Goal: Complete application form: Complete application form

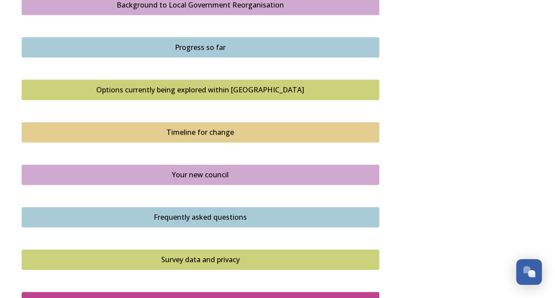
scroll to position [650, 0]
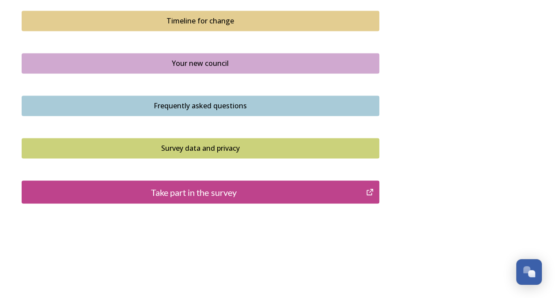
click at [202, 186] on div "Take part in the survey" at bounding box center [194, 191] width 335 height 13
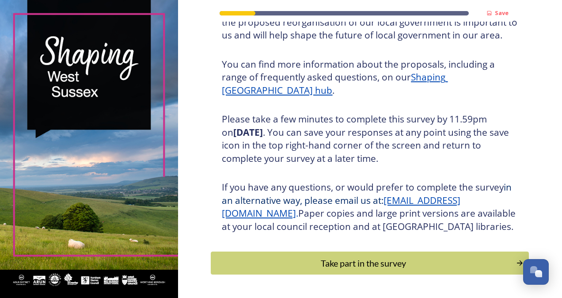
scroll to position [126, 0]
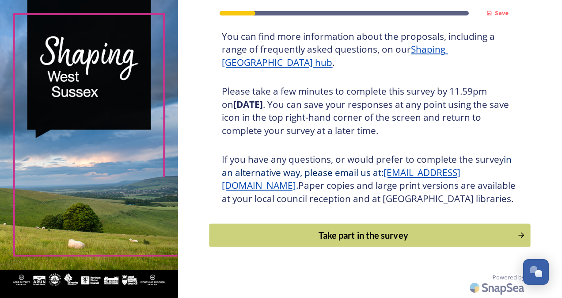
click at [379, 233] on div "Take part in the survey" at bounding box center [363, 234] width 299 height 13
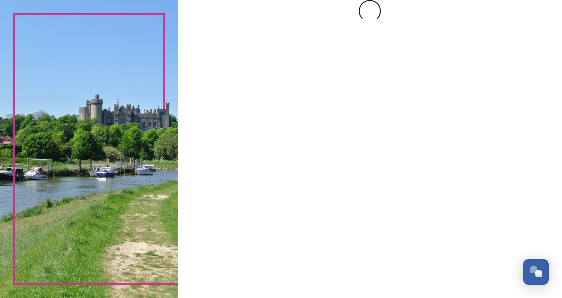
scroll to position [0, 0]
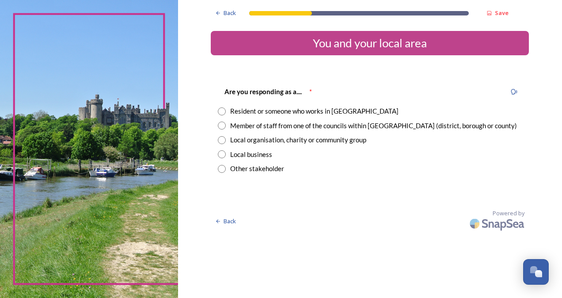
click at [298, 112] on div "Resident or someone who works in [GEOGRAPHIC_DATA]" at bounding box center [314, 111] width 168 height 10
radio input "true"
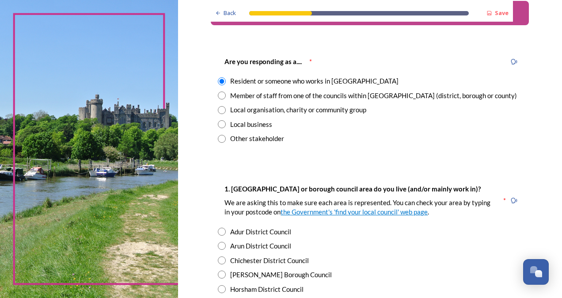
scroll to position [44, 0]
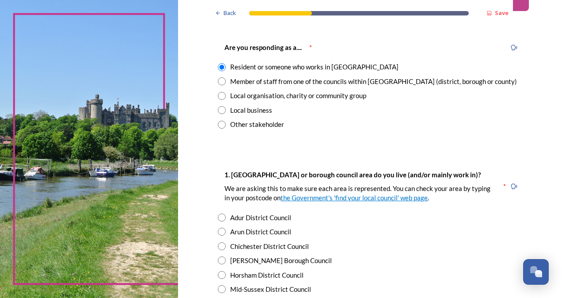
click at [263, 263] on div "[PERSON_NAME] Borough Council" at bounding box center [281, 260] width 102 height 10
radio input "true"
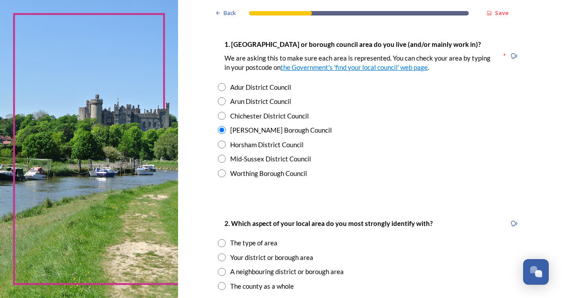
scroll to position [221, 0]
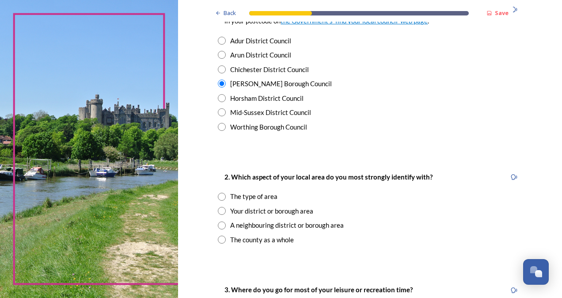
click at [281, 240] on div "The county as a whole" at bounding box center [262, 240] width 64 height 10
radio input "true"
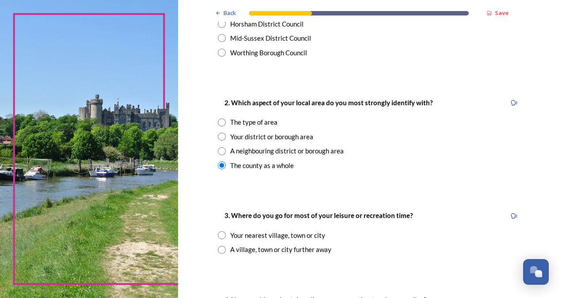
scroll to position [353, 0]
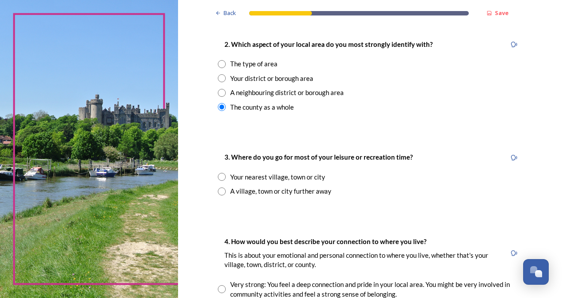
click at [311, 177] on div "Your nearest village, town or city" at bounding box center [277, 177] width 95 height 10
radio input "true"
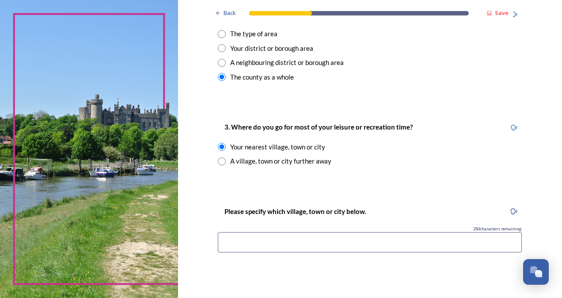
scroll to position [398, 0]
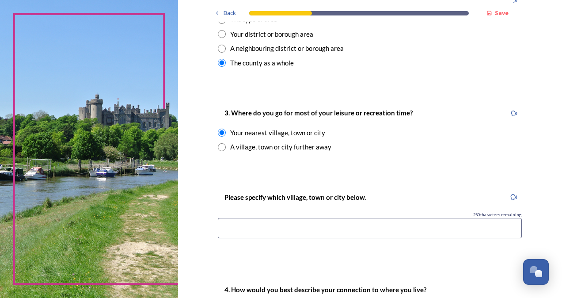
click at [376, 231] on input at bounding box center [370, 228] width 304 height 20
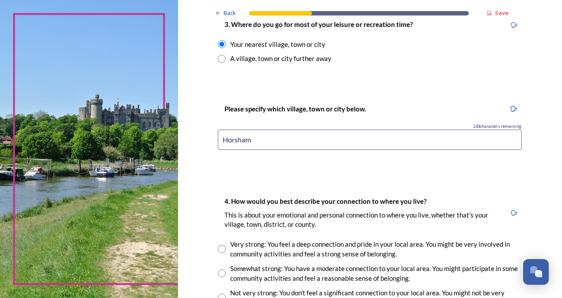
scroll to position [530, 0]
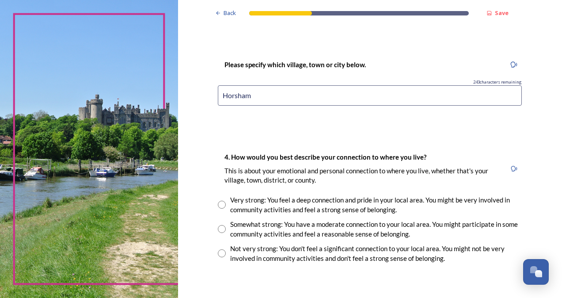
type input "Horsham"
drag, startPoint x: 297, startPoint y: 199, endPoint x: 308, endPoint y: 198, distance: 11.1
click at [298, 199] on div "Very strong: You feel a deep connection and pride in your local area. You might…" at bounding box center [376, 205] width 292 height 20
radio input "true"
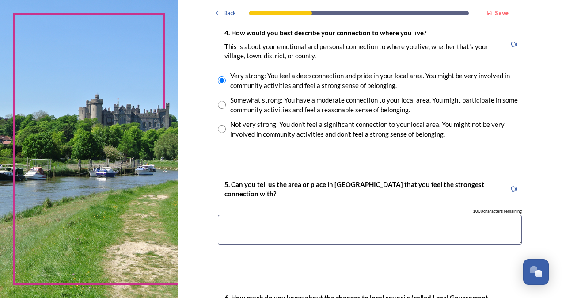
scroll to position [707, 0]
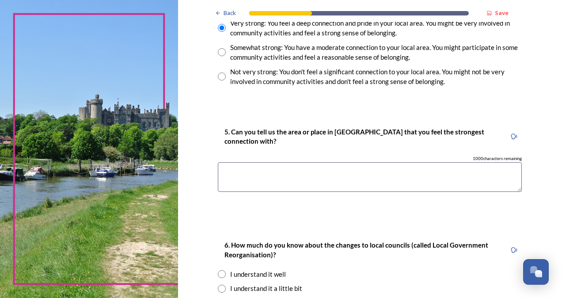
click at [288, 167] on textarea at bounding box center [370, 177] width 304 height 30
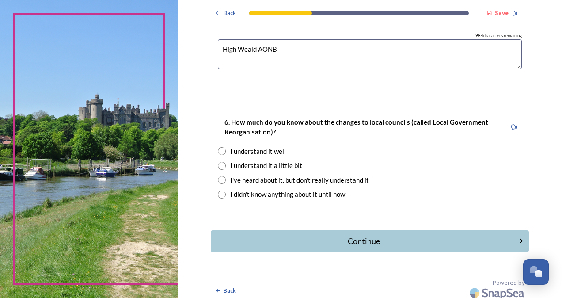
scroll to position [834, 0]
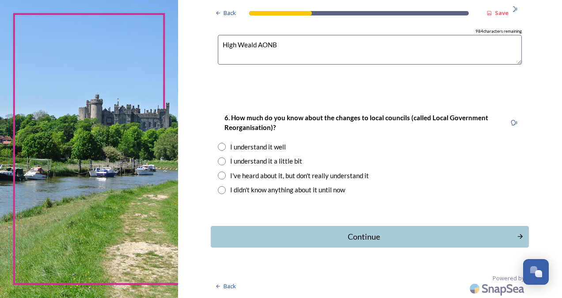
type textarea "High Weald AONB"
click at [262, 159] on div "I understand it a little bit" at bounding box center [266, 161] width 72 height 10
radio input "true"
click at [370, 232] on div "Continue" at bounding box center [363, 237] width 299 height 12
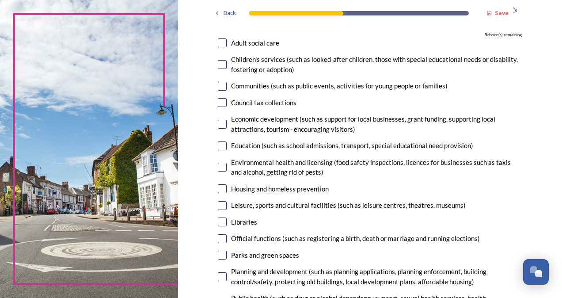
scroll to position [133, 0]
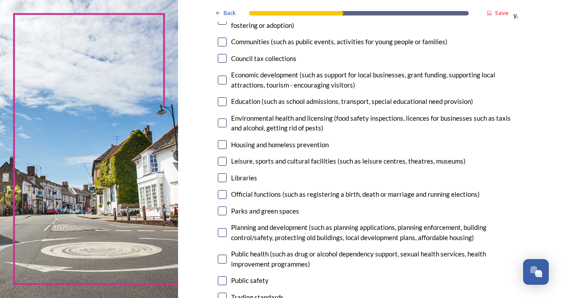
click at [275, 211] on div "Parks and green spaces" at bounding box center [265, 211] width 68 height 10
click at [220, 213] on input "checkbox" at bounding box center [222, 210] width 9 height 9
click at [218, 211] on input "checkbox" at bounding box center [222, 210] width 9 height 9
checkbox input "true"
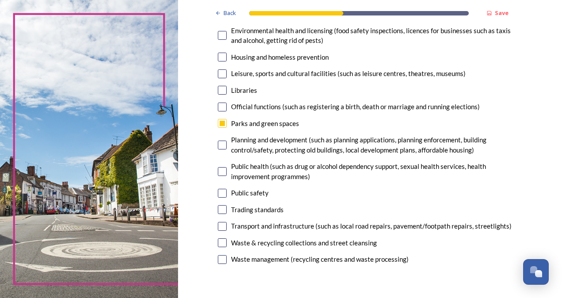
scroll to position [221, 0]
click at [221, 224] on input "checkbox" at bounding box center [222, 225] width 9 height 9
checkbox input "true"
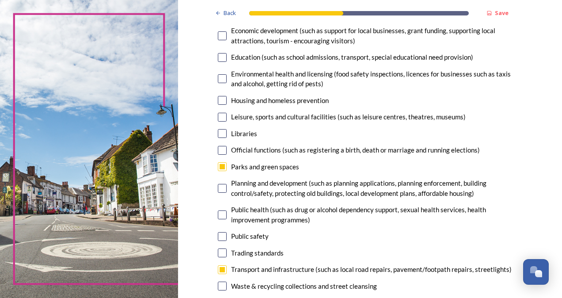
scroll to position [133, 0]
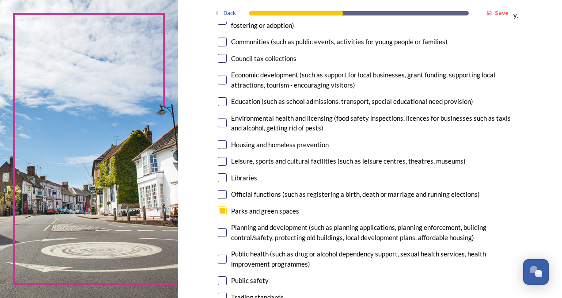
click at [220, 159] on input "checkbox" at bounding box center [222, 161] width 9 height 9
checkbox input "true"
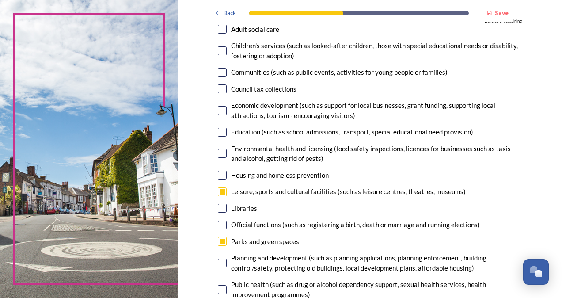
scroll to position [88, 0]
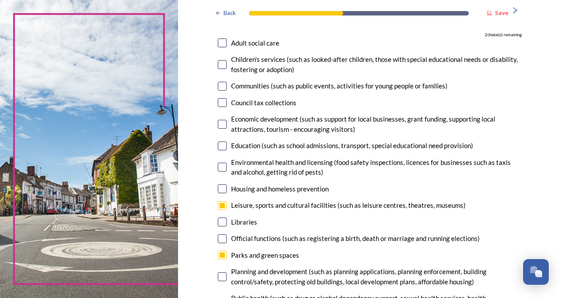
click at [220, 187] on input "checkbox" at bounding box center [222, 188] width 9 height 9
checkbox input "true"
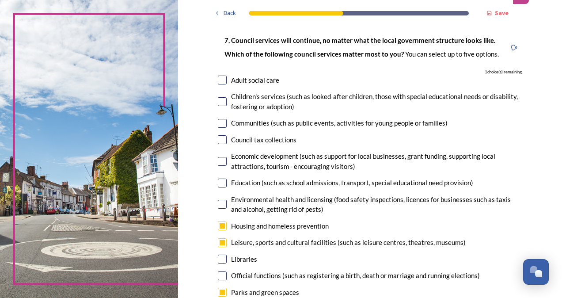
scroll to position [0, 0]
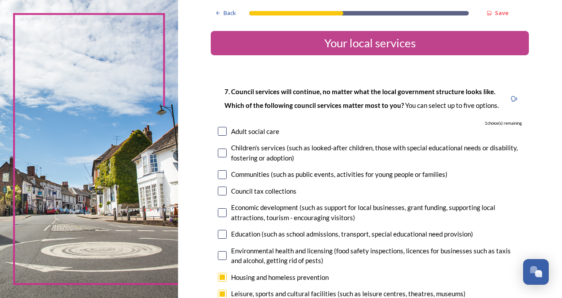
click at [219, 152] on input "checkbox" at bounding box center [222, 152] width 9 height 9
checkbox input "true"
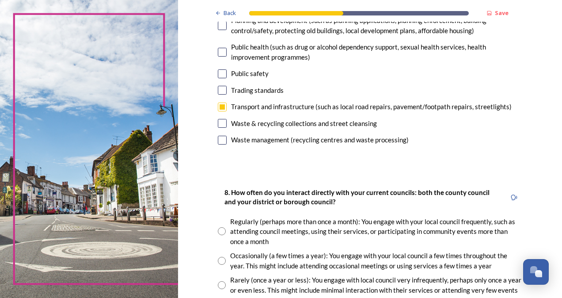
scroll to position [353, 0]
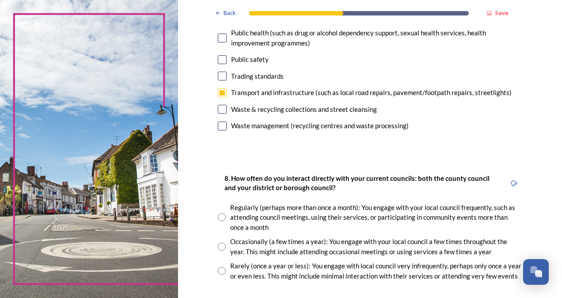
click at [348, 213] on div "Regularly (perhaps more than once a month): You engage with your local council …" at bounding box center [376, 217] width 292 height 30
click at [343, 209] on div "Regularly (perhaps more than once a month): You engage with your local council …" at bounding box center [376, 217] width 292 height 30
click at [234, 215] on div "Regularly (perhaps more than once a month): You engage with your local council …" at bounding box center [376, 217] width 292 height 30
radio input "true"
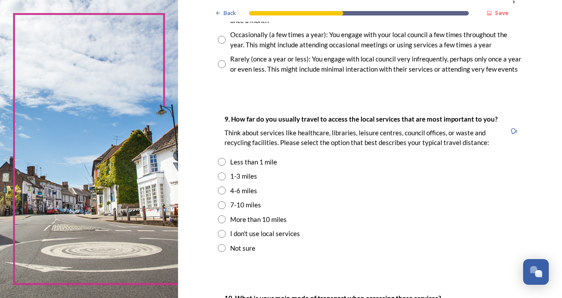
scroll to position [574, 0]
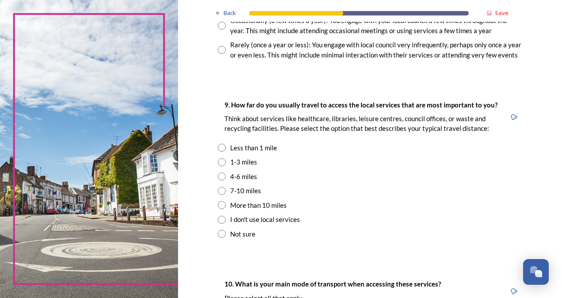
click at [239, 176] on div "4-6 miles" at bounding box center [243, 176] width 27 height 10
radio input "true"
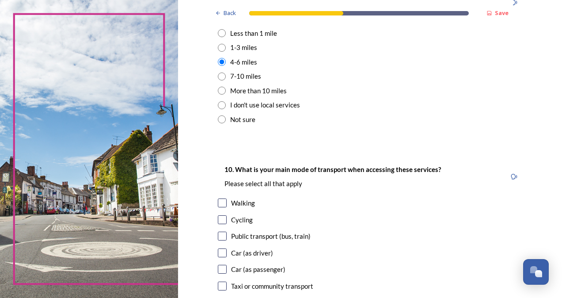
scroll to position [707, 0]
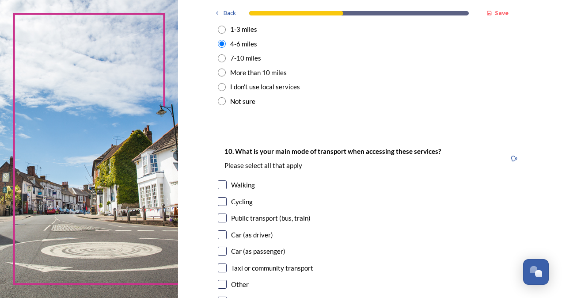
click at [236, 202] on div "Cycling" at bounding box center [242, 202] width 22 height 10
checkbox input "true"
click at [236, 186] on div "Walking" at bounding box center [243, 185] width 24 height 10
checkbox input "true"
click at [242, 217] on div "Public transport (bus, train)" at bounding box center [271, 218] width 80 height 10
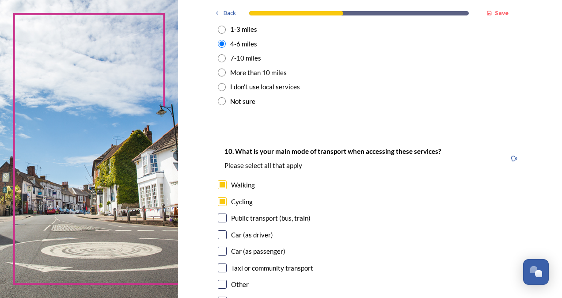
checkbox input "true"
click at [236, 236] on div "Car (as driver)" at bounding box center [252, 235] width 42 height 10
checkbox input "true"
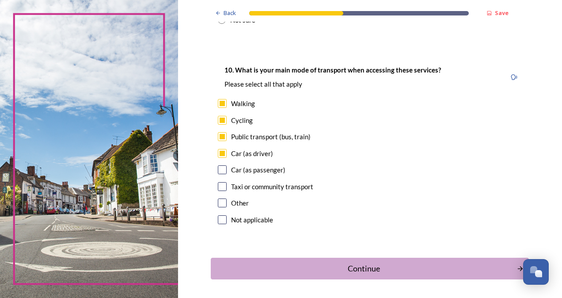
scroll to position [795, 0]
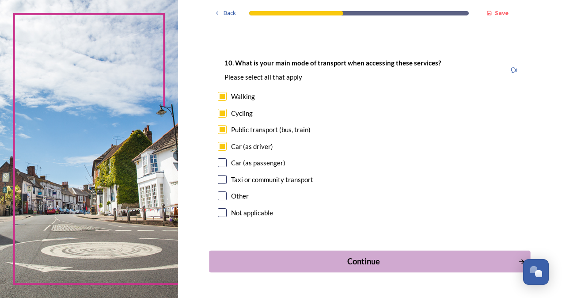
click at [383, 258] on div "Continue" at bounding box center [363, 261] width 299 height 12
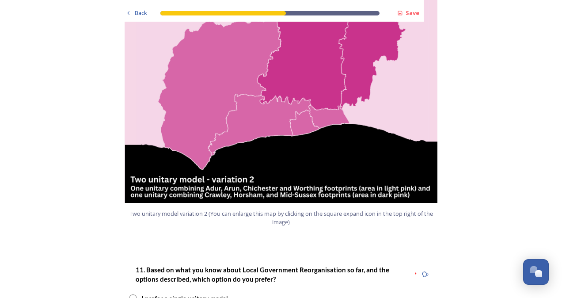
scroll to position [1016, 0]
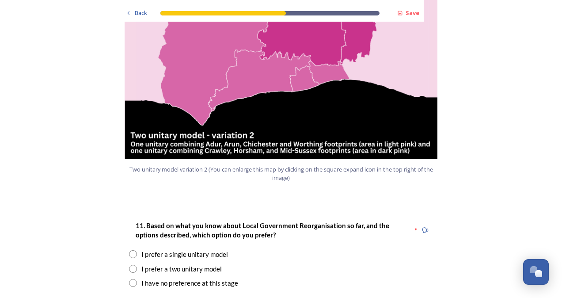
click at [206, 264] on div "I prefer a two unitary model" at bounding box center [181, 269] width 80 height 10
radio input "true"
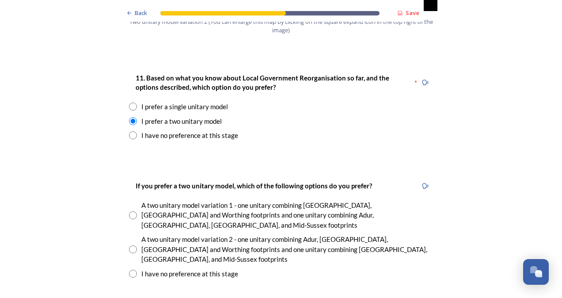
scroll to position [1193, 0]
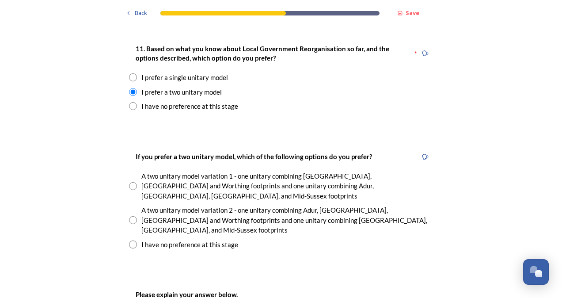
click at [246, 205] on div "A two unitary model variation 2 - one unitary combining Adur, [GEOGRAPHIC_DATA]…" at bounding box center [287, 220] width 292 height 30
radio input "true"
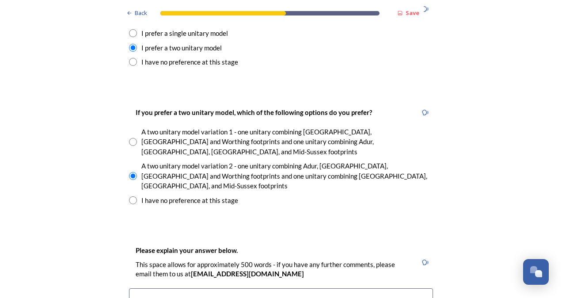
scroll to position [1281, 0]
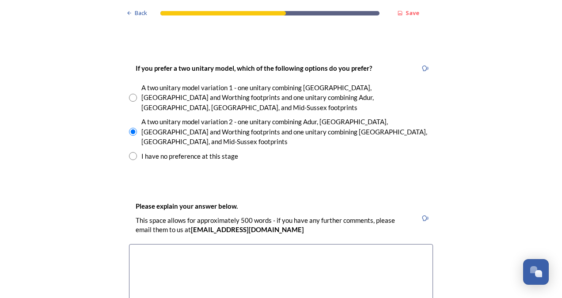
click at [263, 244] on textarea at bounding box center [281, 293] width 304 height 99
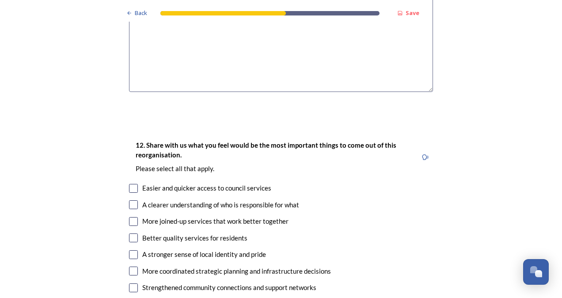
scroll to position [1547, 0]
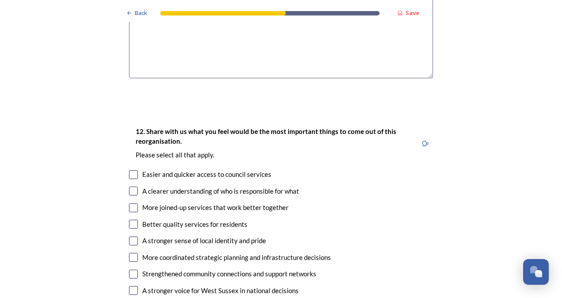
type textarea "This provides the best balance of maintaining local representation while groupi…"
click at [252, 186] on div "A clearer understanding of who is responsible for what" at bounding box center [220, 191] width 157 height 10
checkbox input "true"
click at [276, 202] on div "More joined-up services that work better together" at bounding box center [215, 207] width 146 height 10
checkbox input "true"
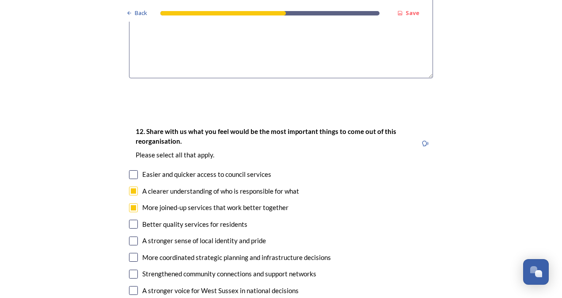
click at [220, 219] on div "Better quality services for residents" at bounding box center [194, 224] width 105 height 10
checkbox input "true"
click at [241, 169] on div "Easier and quicker access to council services" at bounding box center [206, 174] width 129 height 10
checkbox input "true"
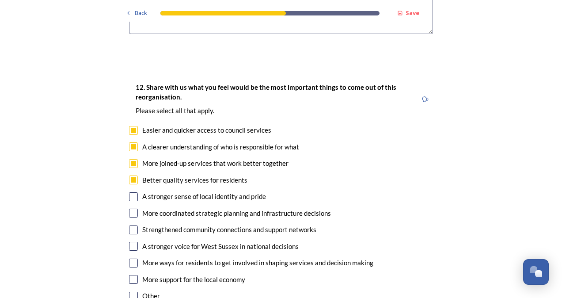
click at [302, 258] on div "More ways for residents to get involved in shaping services and decision making" at bounding box center [257, 263] width 231 height 10
checkbox input "true"
click at [226, 274] on div "More support for the local economy" at bounding box center [193, 279] width 103 height 10
checkbox input "true"
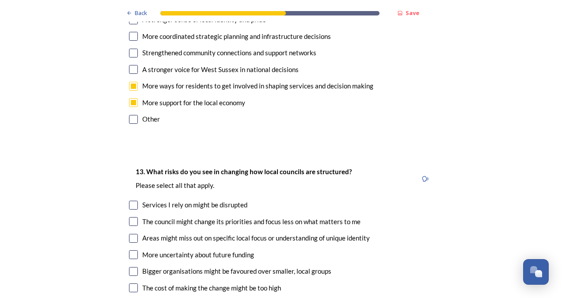
scroll to position [1812, 0]
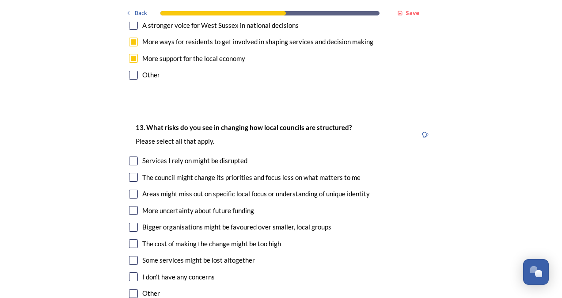
click at [224, 205] on div "More uncertainty about future funding" at bounding box center [198, 210] width 112 height 10
checkbox input "true"
click at [265, 222] on div "Bigger organisations might be favoured over smaller, local groups" at bounding box center [236, 227] width 189 height 10
checkbox input "true"
click at [262, 239] on div "The cost of making the change might be too high" at bounding box center [211, 244] width 139 height 10
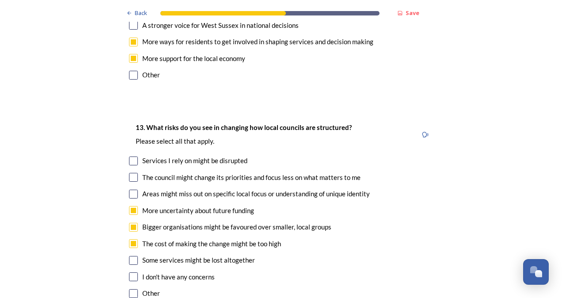
checkbox input "true"
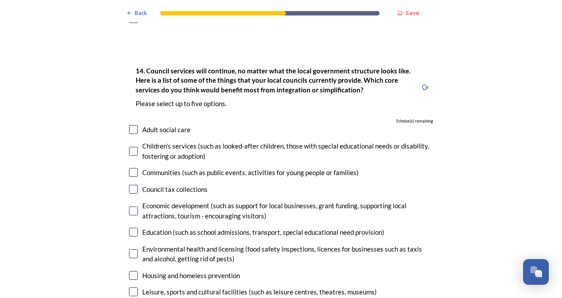
scroll to position [2121, 0]
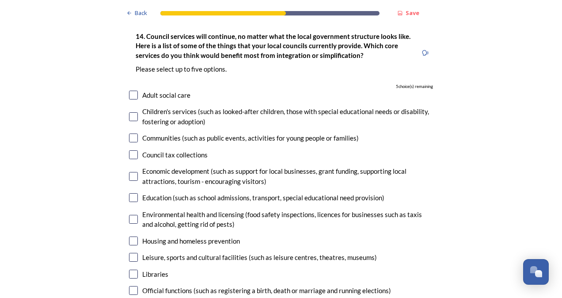
click at [208, 236] on div "Housing and homeless prevention" at bounding box center [191, 241] width 98 height 10
checkbox input "true"
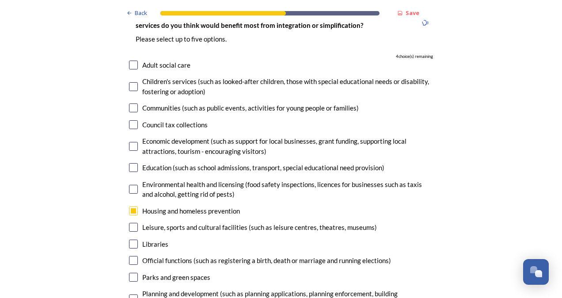
scroll to position [2165, 0]
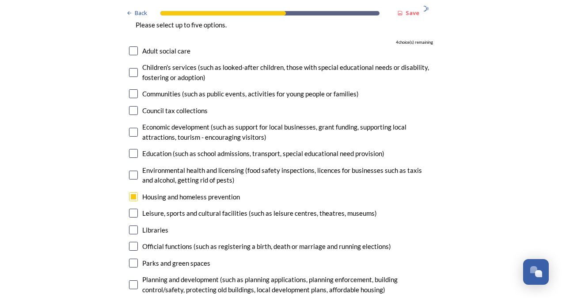
click at [197, 258] on div "Parks and green spaces" at bounding box center [176, 263] width 68 height 10
checkbox input "true"
click at [199, 274] on div "Planning and development (such as planning applications, planning enforcement, …" at bounding box center [287, 284] width 291 height 20
checkbox input "true"
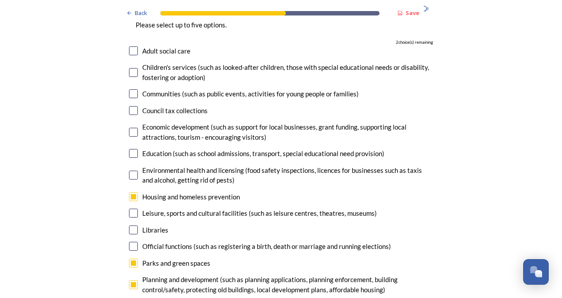
checkbox input "true"
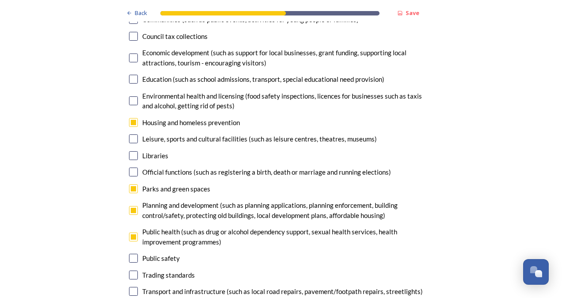
scroll to position [2253, 0]
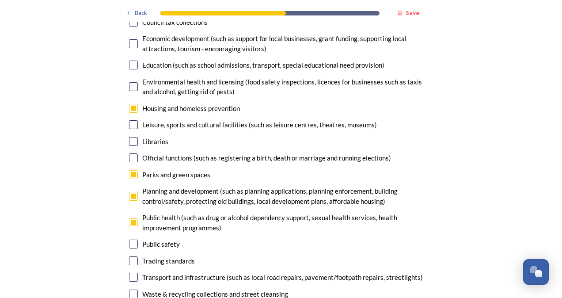
click at [279, 272] on div "Transport and infrastructure (such as local road repairs, pavement/footpath rep…" at bounding box center [282, 277] width 281 height 10
checkbox input "true"
click at [268, 289] on div "Waste & recycling collections and street cleansing" at bounding box center [215, 294] width 146 height 10
click at [258, 289] on div "Waste & recycling collections and street cleansing" at bounding box center [215, 294] width 146 height 10
click at [152, 289] on div "Waste & recycling collections and street cleansing" at bounding box center [215, 294] width 146 height 10
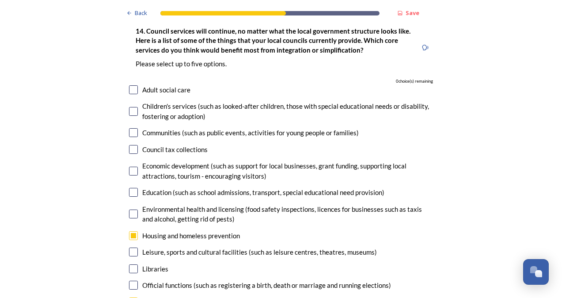
scroll to position [2165, 0]
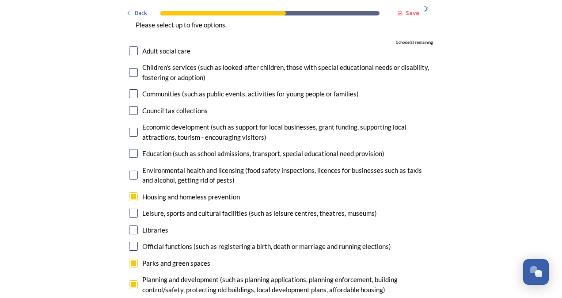
click at [144, 192] on div "Housing and homeless prevention" at bounding box center [191, 197] width 98 height 10
checkbox input "false"
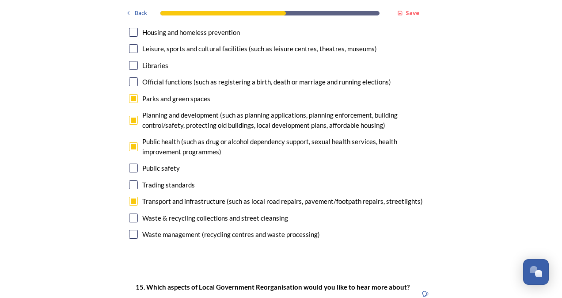
scroll to position [2342, 0]
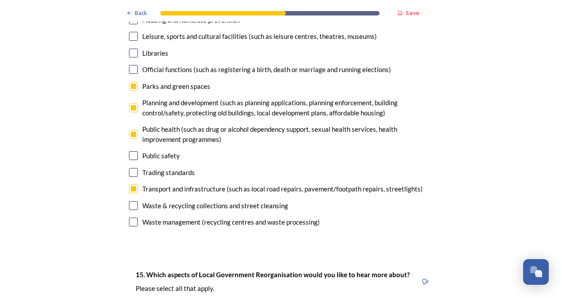
click at [165, 201] on div "Waste & recycling collections and street cleansing" at bounding box center [215, 206] width 146 height 10
checkbox input "true"
click at [170, 217] on div "Waste management (recycling centres and waste processing)" at bounding box center [231, 222] width 178 height 10
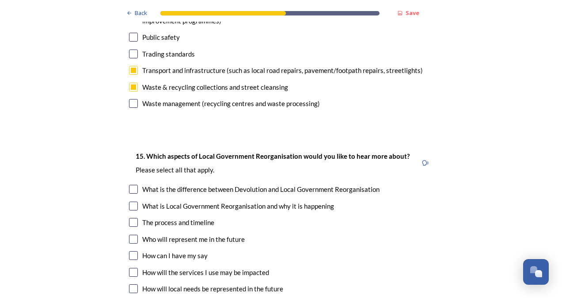
scroll to position [2474, 0]
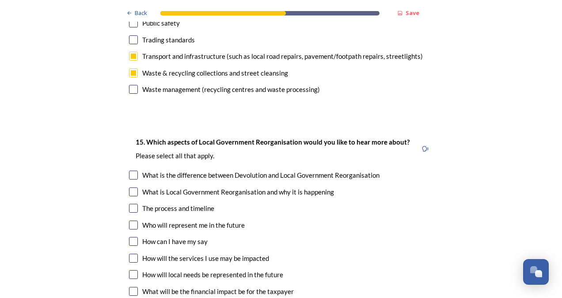
click at [228, 187] on div "What is Local Government Reorganisation and why it is happening" at bounding box center [238, 192] width 192 height 10
checkbox input "true"
click at [226, 220] on div "Who will represent me in the future" at bounding box center [193, 225] width 103 height 10
checkbox input "true"
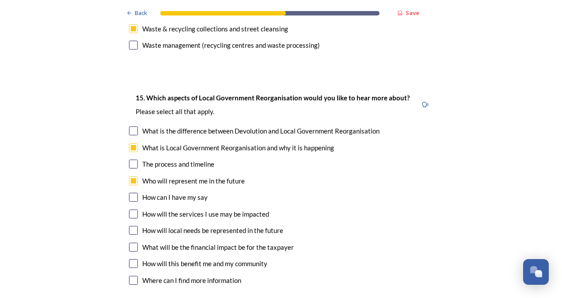
click at [239, 242] on div "What will be the financial impact be for the taxpayer" at bounding box center [218, 247] width 152 height 10
checkbox input "true"
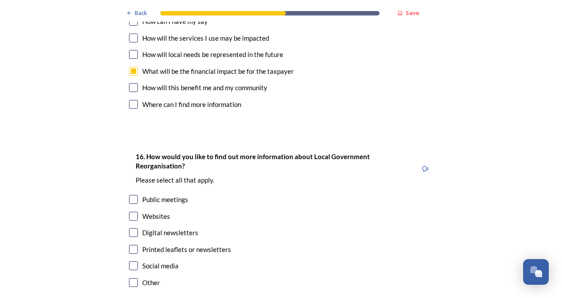
scroll to position [2695, 0]
click at [173, 194] on div "Public meetings" at bounding box center [165, 199] width 46 height 10
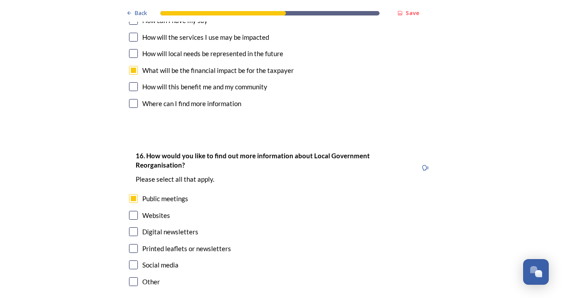
checkbox input "true"
click at [145, 210] on div "Websites" at bounding box center [156, 215] width 28 height 10
checkbox input "true"
click at [146, 227] on div "Digital newsletters" at bounding box center [170, 232] width 56 height 10
checkbox input "true"
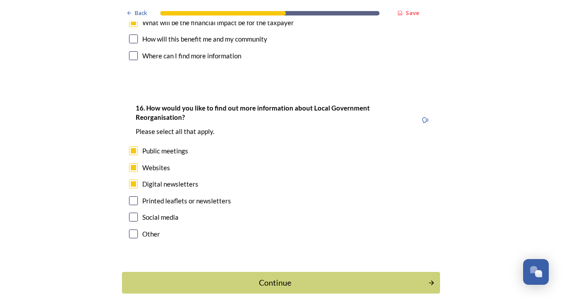
scroll to position [2743, 0]
click at [269, 271] on button "Continue" at bounding box center [280, 282] width 321 height 22
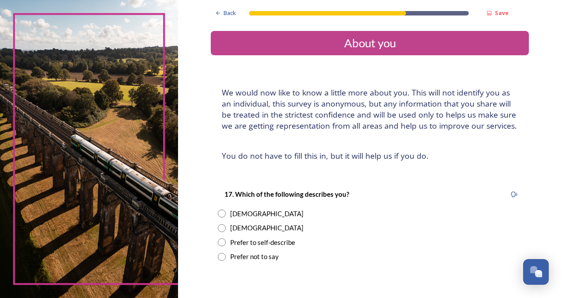
click at [234, 225] on div "[DEMOGRAPHIC_DATA]" at bounding box center [266, 228] width 73 height 10
radio input "true"
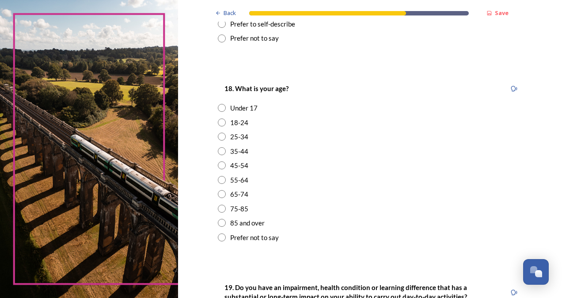
scroll to position [221, 0]
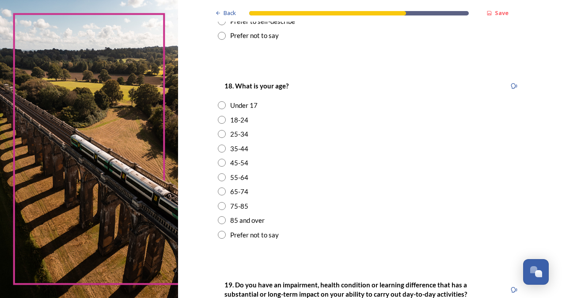
click at [237, 161] on div "45-54" at bounding box center [239, 163] width 18 height 10
radio input "true"
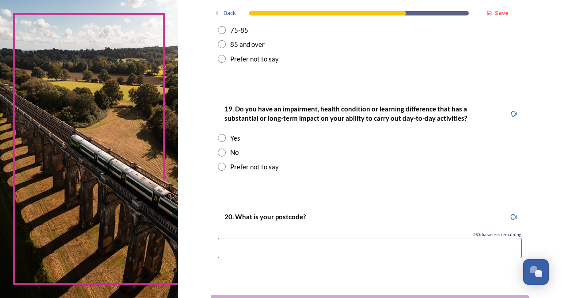
scroll to position [398, 0]
click at [230, 151] on div "No" at bounding box center [234, 151] width 8 height 10
radio input "true"
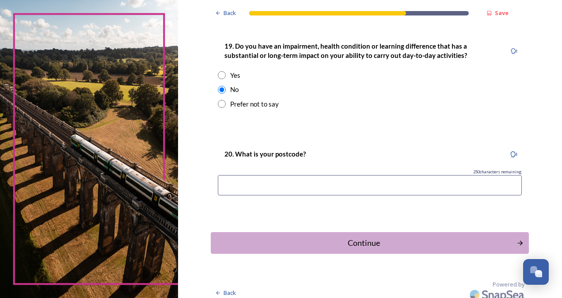
scroll to position [466, 0]
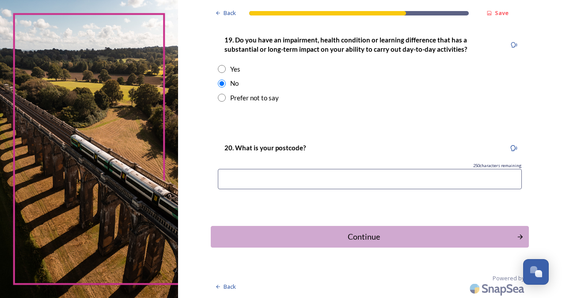
click at [331, 181] on input at bounding box center [370, 179] width 304 height 20
type input "RH10"
click at [371, 236] on div "Continue" at bounding box center [363, 237] width 299 height 12
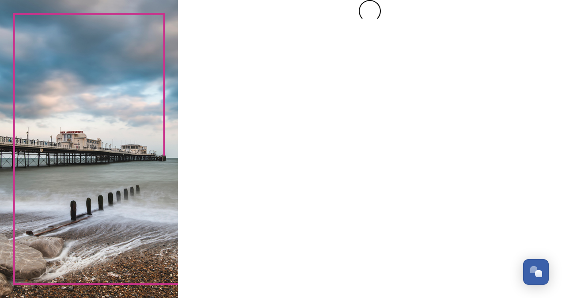
scroll to position [0, 0]
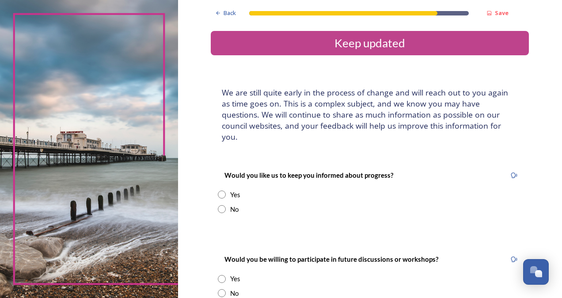
click at [230, 204] on div "No" at bounding box center [234, 209] width 8 height 10
radio input "true"
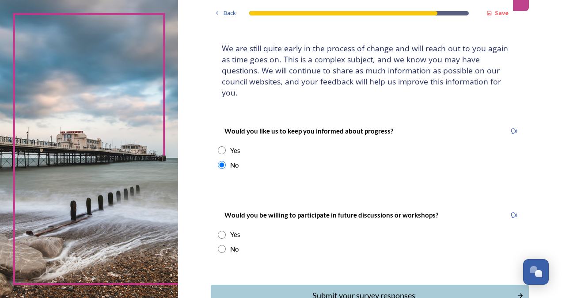
drag, startPoint x: 228, startPoint y: 237, endPoint x: 277, endPoint y: 239, distance: 49.1
click at [230, 244] on div "No" at bounding box center [234, 249] width 8 height 10
radio input "true"
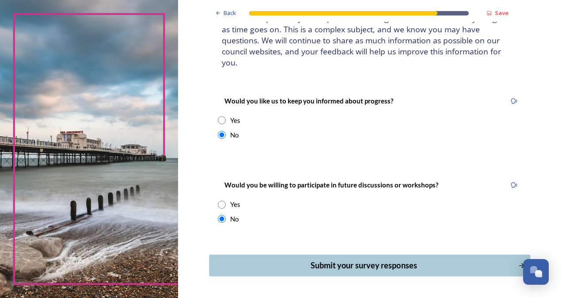
scroll to position [88, 0]
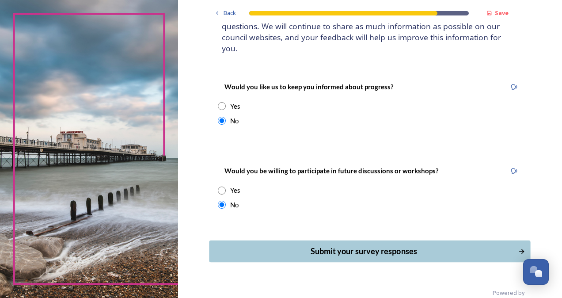
click at [362, 245] on div "Submit your survey responses" at bounding box center [363, 251] width 299 height 12
